Goal: Task Accomplishment & Management: Use online tool/utility

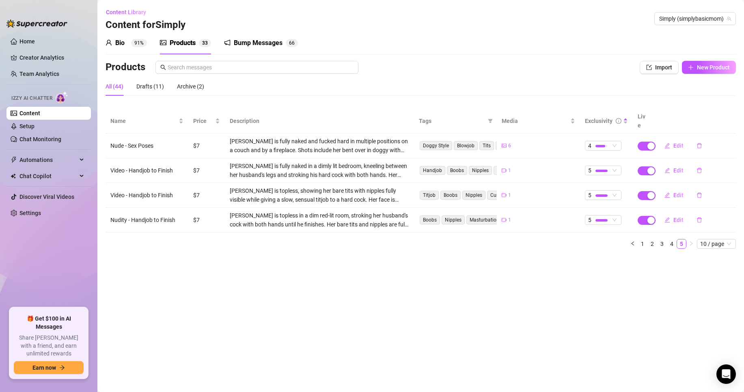
click at [205, 41] on span "3" at bounding box center [206, 43] width 3 height 6
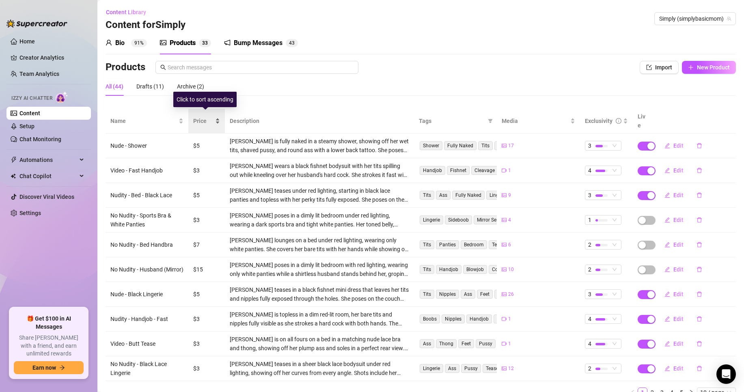
click at [215, 117] on div "Price" at bounding box center [206, 120] width 27 height 9
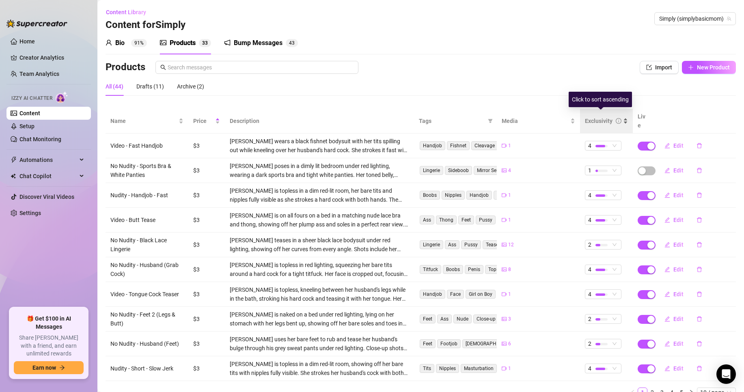
click at [621, 119] on div "Exclusivity" at bounding box center [606, 120] width 43 height 9
